Goal: Find specific page/section: Find specific page/section

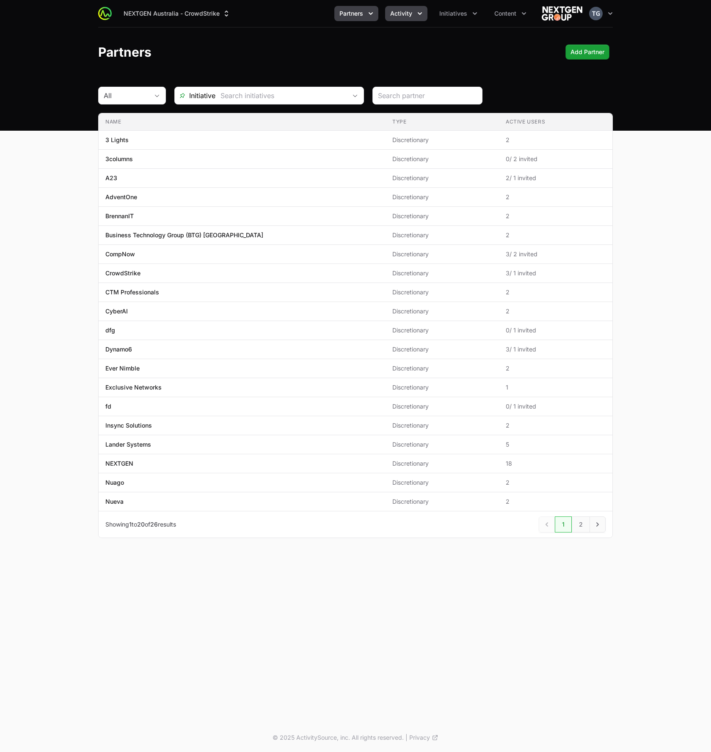
click at [400, 8] on button "Activity" at bounding box center [406, 13] width 42 height 15
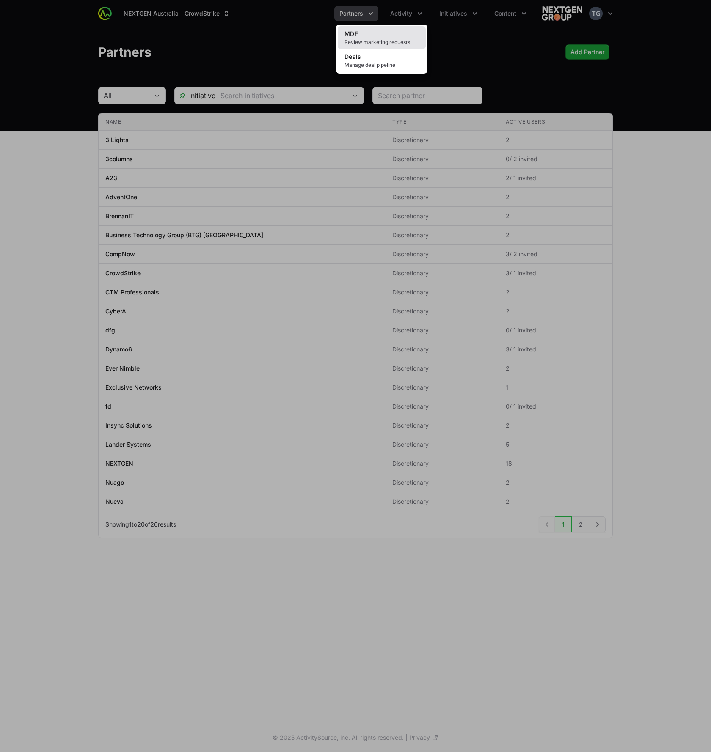
click at [398, 36] on link "MDF Review marketing requests" at bounding box center [382, 37] width 88 height 23
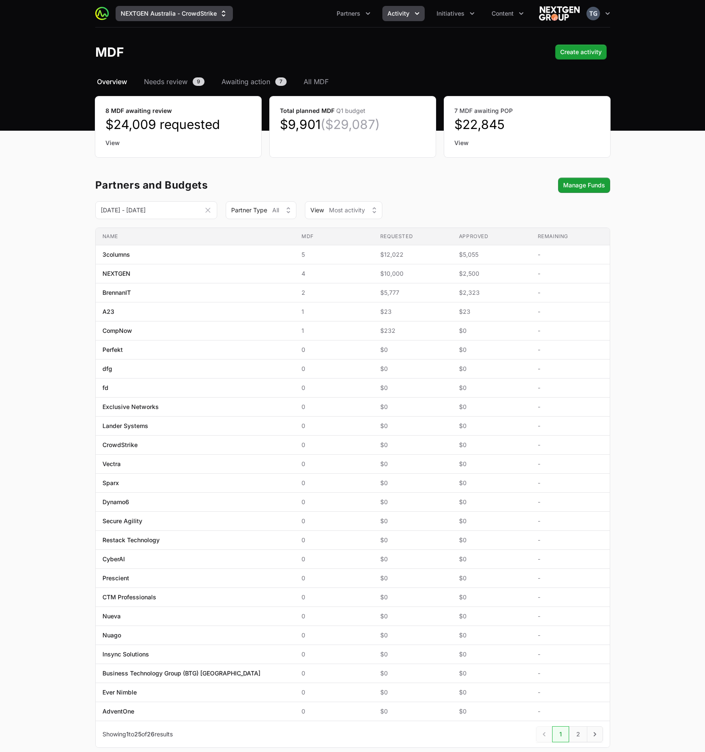
click at [122, 8] on button "NEXTGEN Australia - CrowdStrike" at bounding box center [174, 13] width 117 height 15
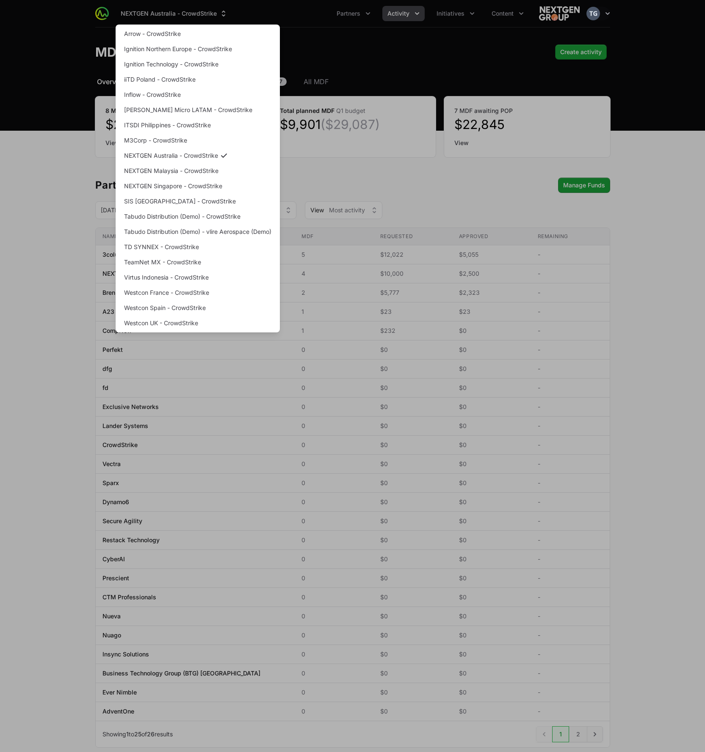
click at [123, 8] on div "Supplier switch menu" at bounding box center [352, 376] width 705 height 752
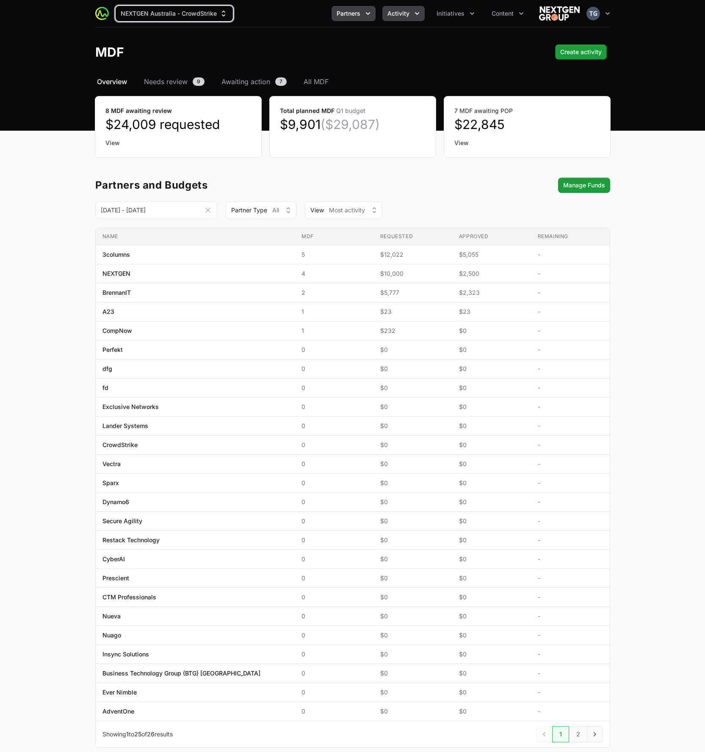
click at [335, 10] on button "Partners" at bounding box center [353, 13] width 44 height 15
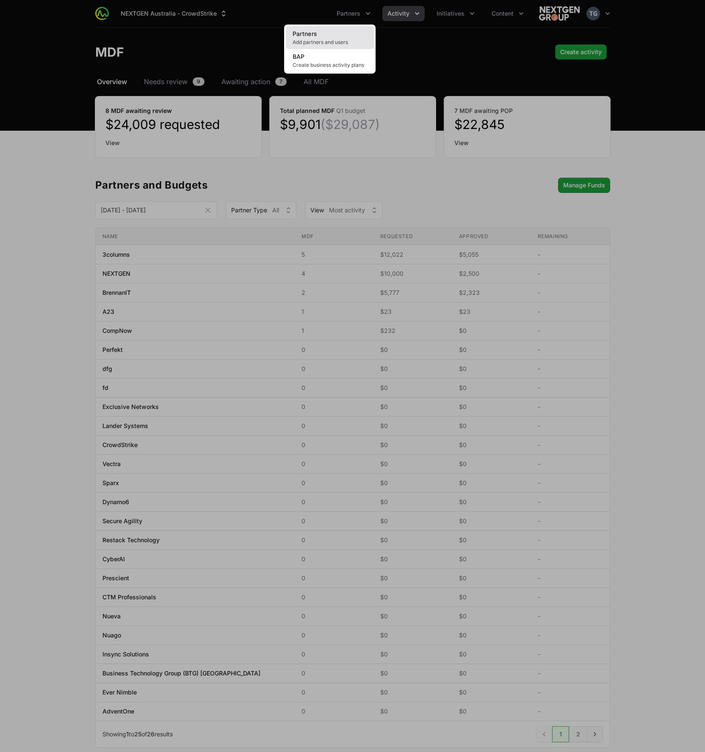
click at [337, 28] on link "Partners Add partners and users" at bounding box center [330, 37] width 88 height 23
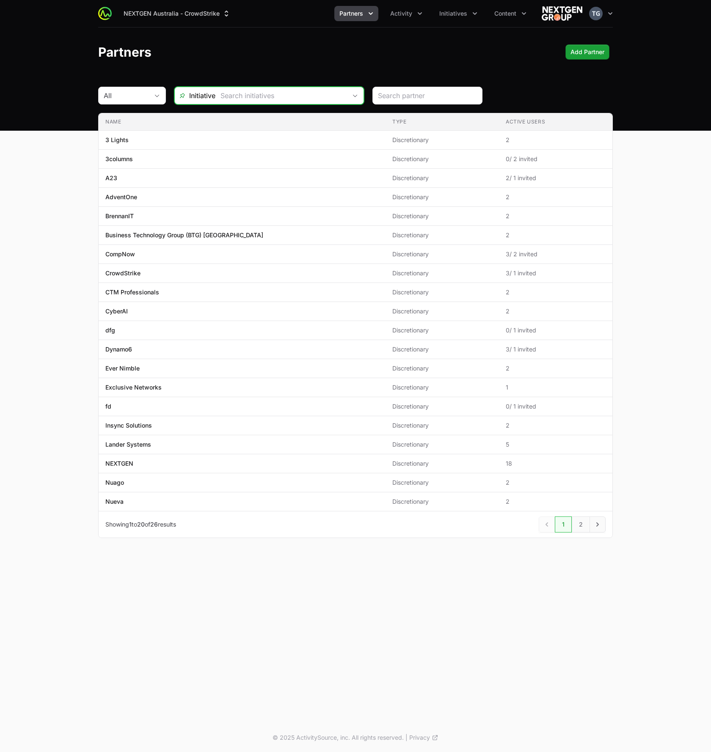
click at [248, 96] on input "text" at bounding box center [280, 95] width 131 height 17
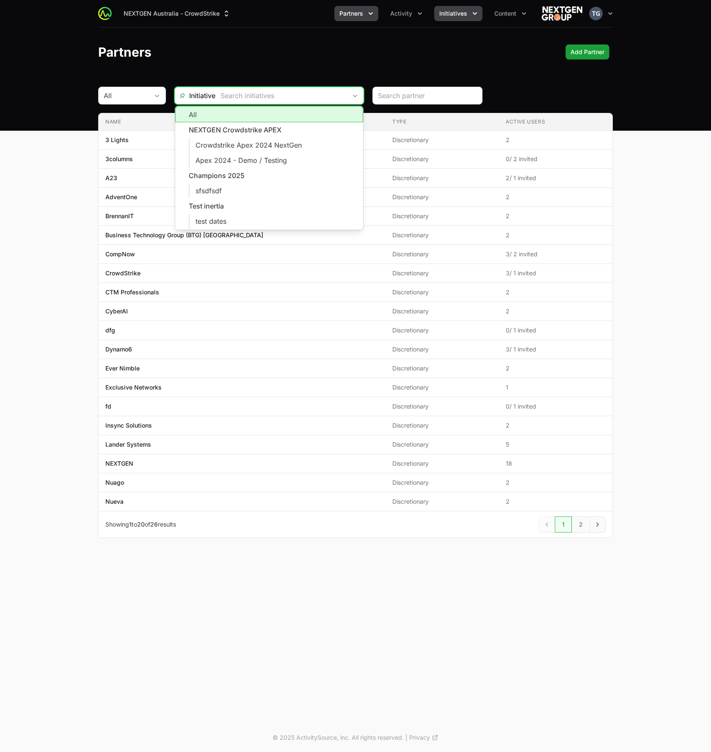
click at [471, 10] on icon "Initiatives menu" at bounding box center [475, 13] width 8 height 8
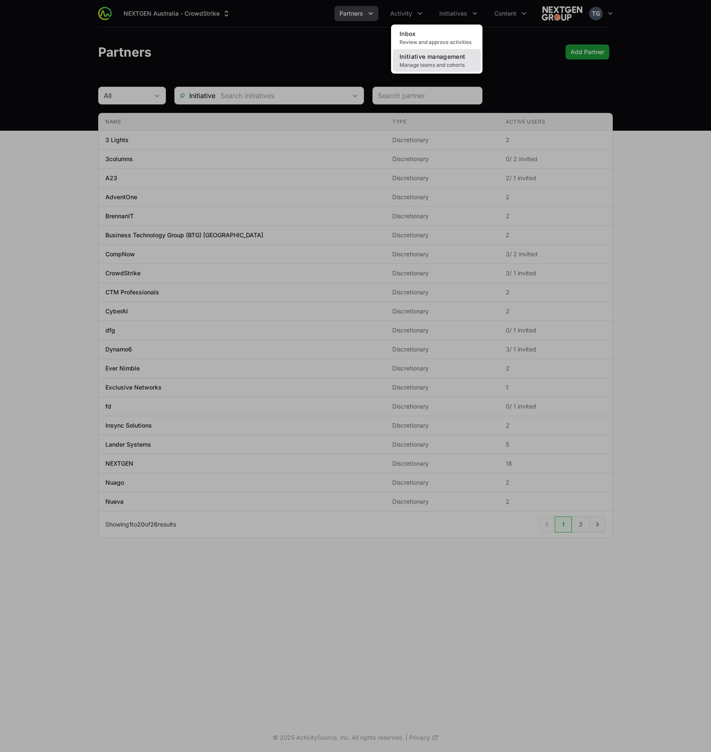
click at [467, 58] on link "Initiative management Manage teams and cohorts" at bounding box center [437, 60] width 88 height 23
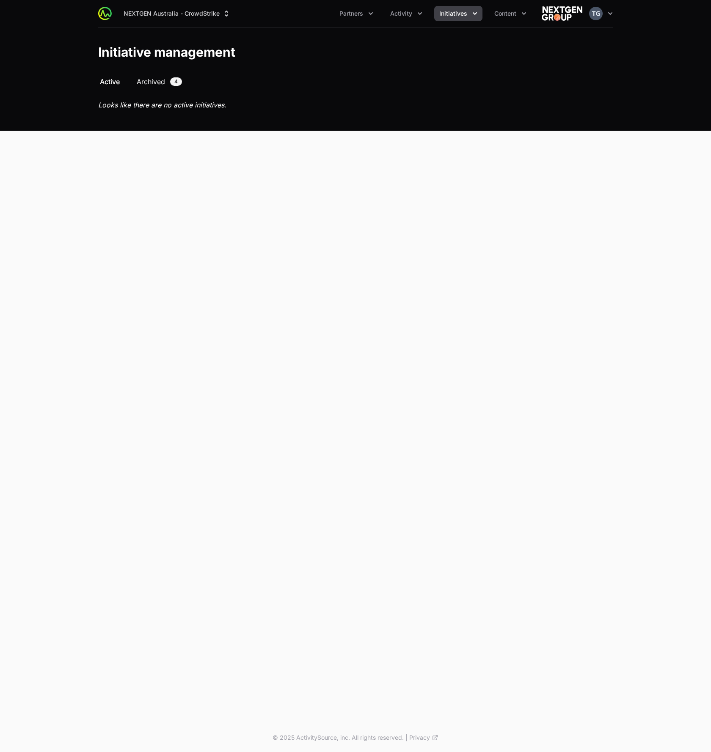
click at [146, 79] on span "Archived" at bounding box center [151, 82] width 28 height 10
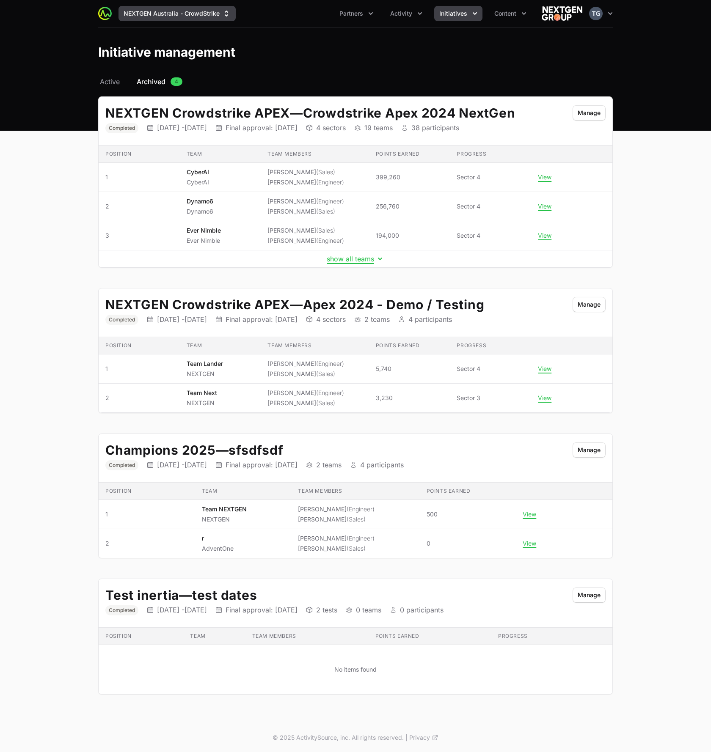
click at [162, 14] on button "NEXTGEN Australia - CrowdStrike" at bounding box center [176, 13] width 117 height 15
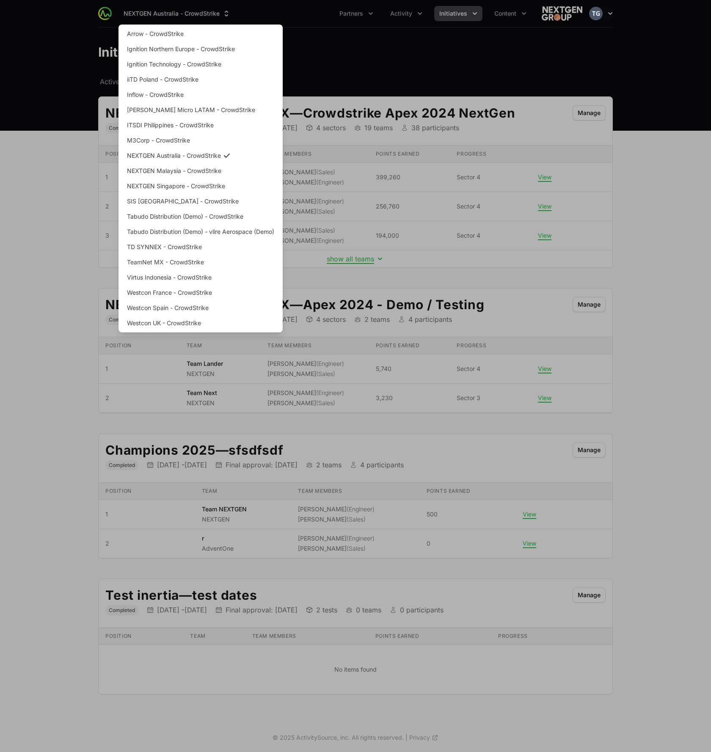
click at [375, 65] on div "Supplier switch menu" at bounding box center [355, 376] width 711 height 752
